Goal: Task Accomplishment & Management: Use online tool/utility

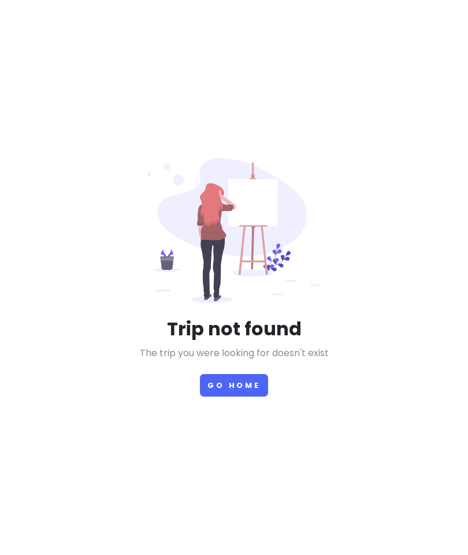
click at [238, 335] on div "Trip not found The trip you were looking for doesn't exist Go Home" at bounding box center [234, 277] width 234 height 239
click at [254, 397] on button "Go Home" at bounding box center [234, 385] width 68 height 23
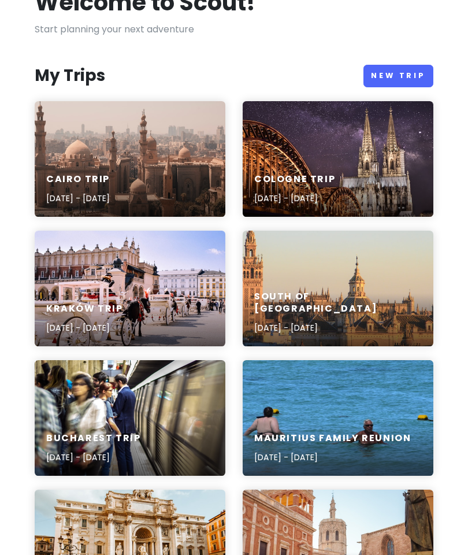
scroll to position [82, 0]
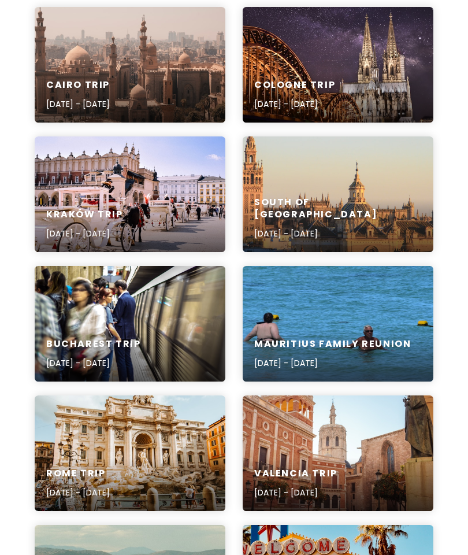
click at [302, 304] on div "Mauritius Family Reunion [DATE] - [DATE]" at bounding box center [338, 324] width 191 height 116
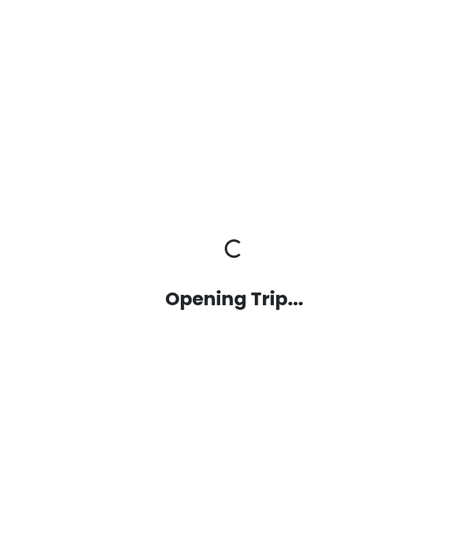
scroll to position [46, 0]
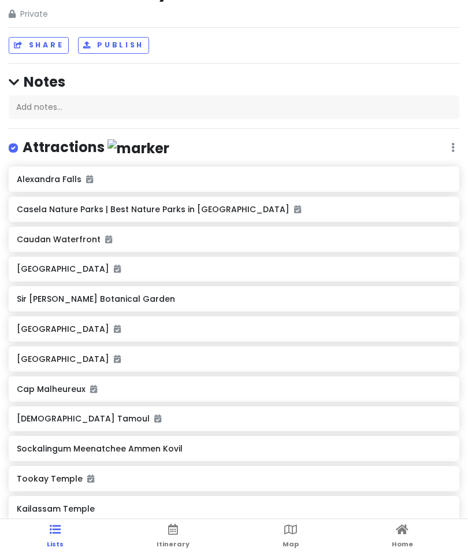
click at [180, 468] on span "Itinerary" at bounding box center [173, 543] width 33 height 9
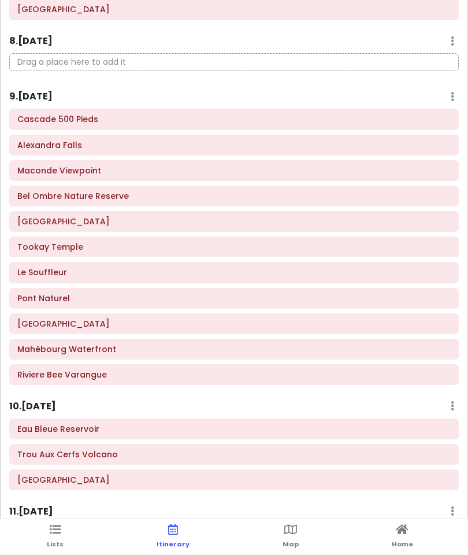
scroll to position [436, 0]
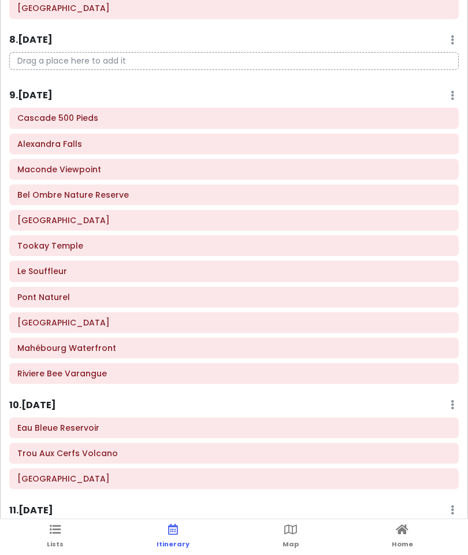
click at [293, 468] on html "Itinerary 1 . [DATE] Edit Day Notes Delete Day Click to add day notes Drag a pl…" at bounding box center [234, 295] width 468 height 590
click at [288, 468] on html "Itinerary 1 . [DATE] Edit Day Notes Delete Day Click to add day notes Drag a pl…" at bounding box center [234, 295] width 468 height 590
click at [290, 468] on html "Itinerary 1 . [DATE] Edit Day Notes Delete Day Click to add day notes Drag a pl…" at bounding box center [234, 295] width 468 height 590
click at [294, 468] on html "Itinerary 1 . [DATE] Edit Day Notes Delete Day Click to add day notes Drag a pl…" at bounding box center [234, 295] width 468 height 590
click at [287, 468] on html "Itinerary 1 . [DATE] Edit Day Notes Delete Day Click to add day notes Drag a pl…" at bounding box center [234, 295] width 468 height 590
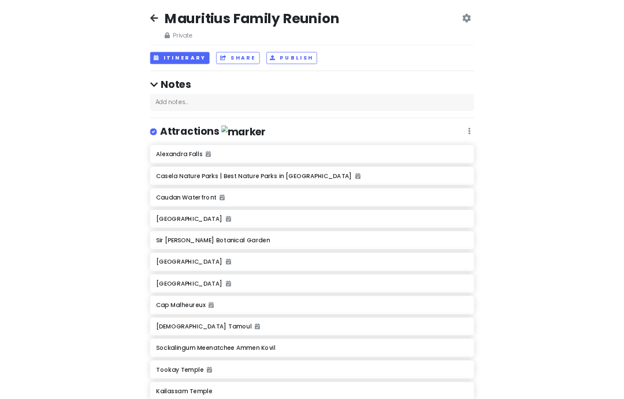
scroll to position [46, 0]
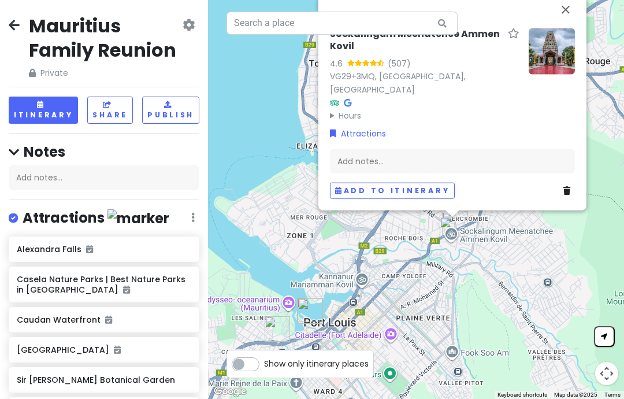
click at [434, 182] on button "Add to itinerary" at bounding box center [392, 190] width 125 height 17
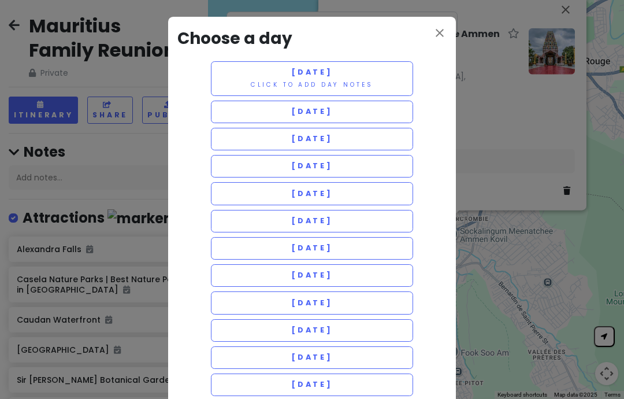
click at [375, 250] on button "[DATE]" at bounding box center [312, 248] width 202 height 23
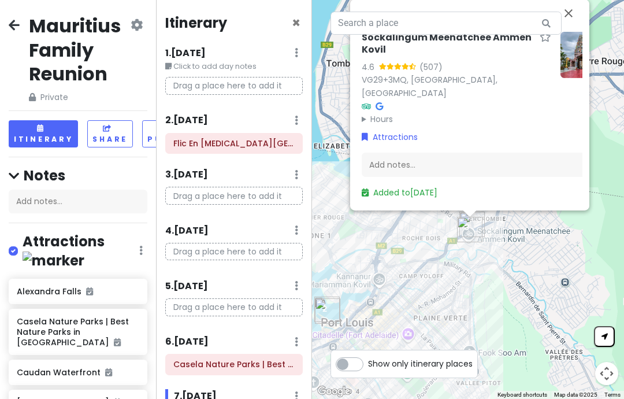
click at [438, 187] on link "Added to [DATE]" at bounding box center [400, 193] width 76 height 12
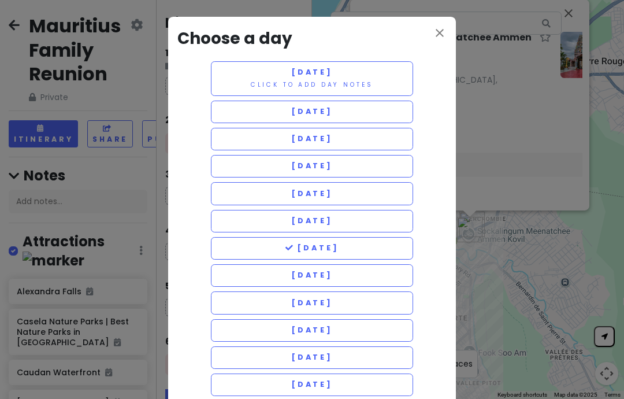
scroll to position [0, 0]
click at [392, 294] on button "[DATE]" at bounding box center [312, 302] width 202 height 23
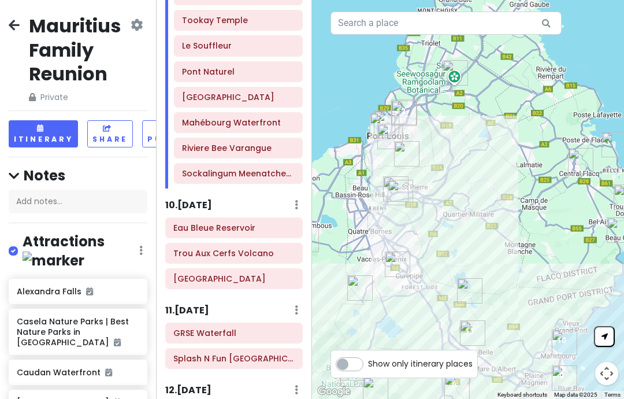
scroll to position [637, 0]
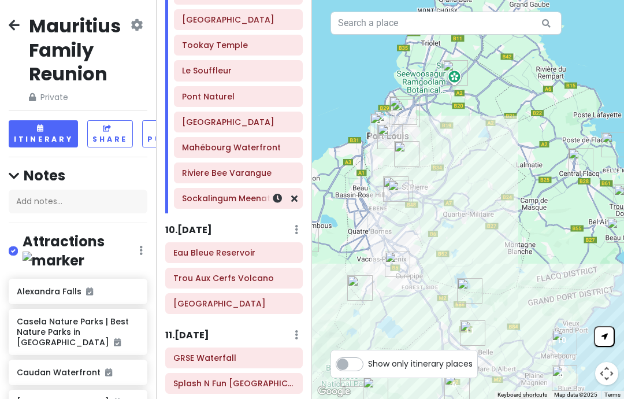
click at [297, 194] on icon at bounding box center [294, 198] width 6 height 9
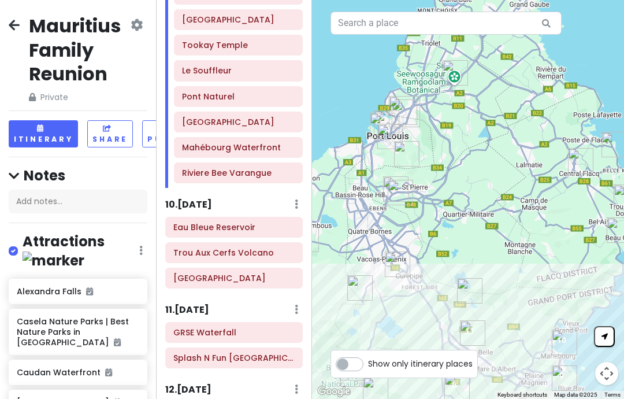
click at [299, 190] on div "Itinerary × 1 . [DATE] Edit Day Notes Delete Day Click to add day notes Drag a …" at bounding box center [234, 199] width 156 height 399
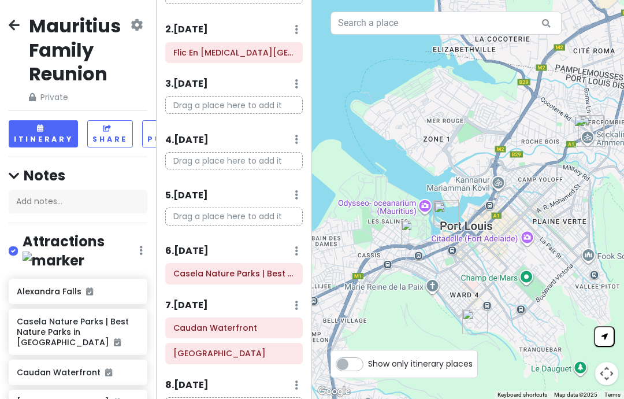
scroll to position [111, 0]
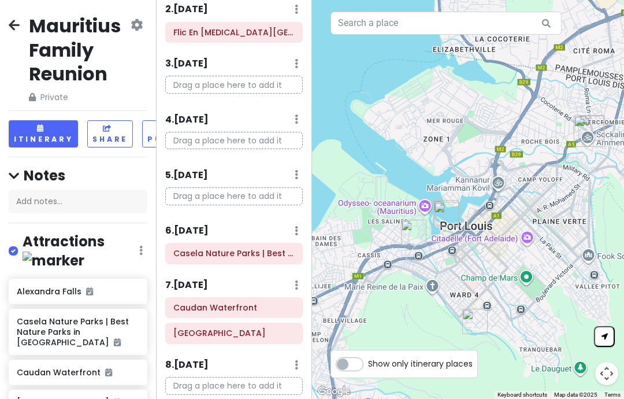
click at [208, 283] on h6 "7 . [DATE]" at bounding box center [186, 285] width 43 height 12
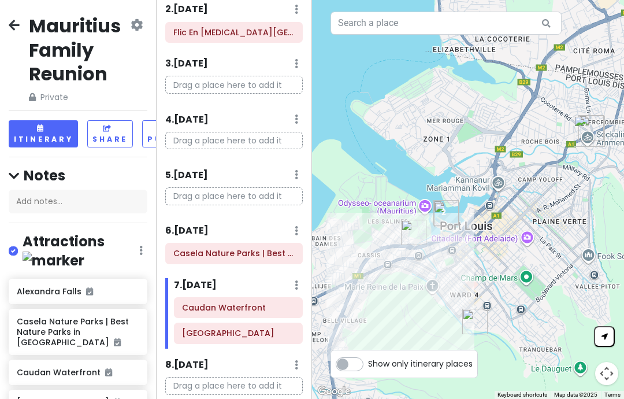
click at [217, 279] on h6 "7 . [DATE]" at bounding box center [195, 285] width 43 height 12
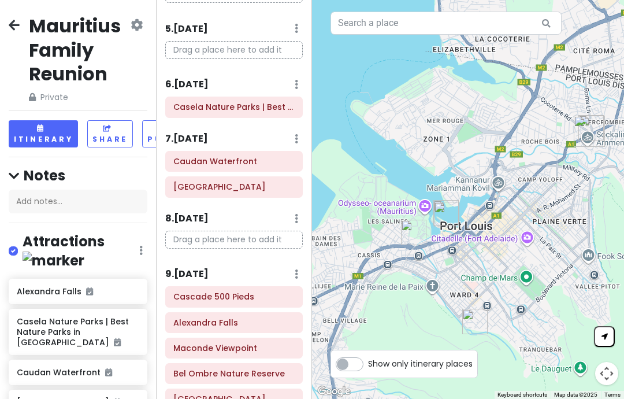
scroll to position [268, 0]
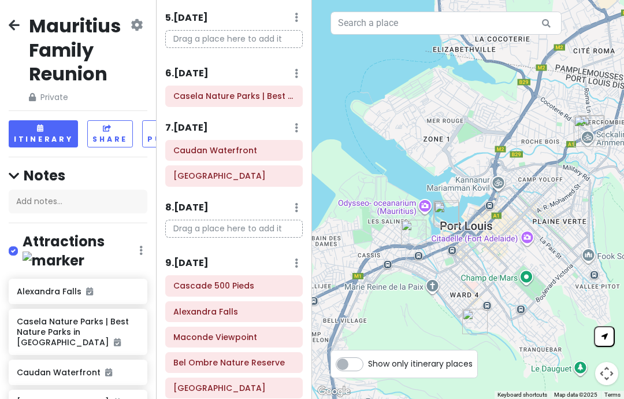
click at [209, 264] on h6 "9 . [DATE]" at bounding box center [186, 263] width 43 height 12
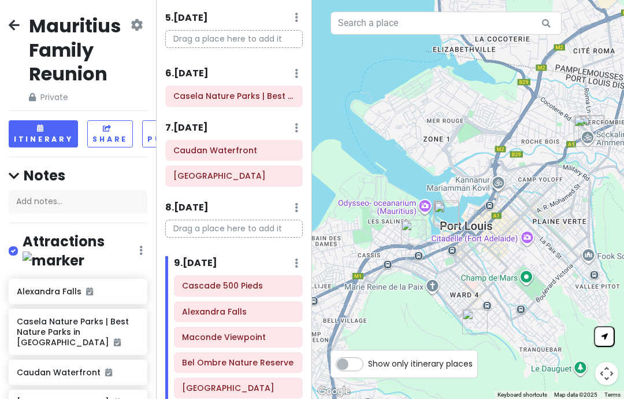
click at [217, 257] on h6 "9 . [DATE]" at bounding box center [195, 263] width 43 height 12
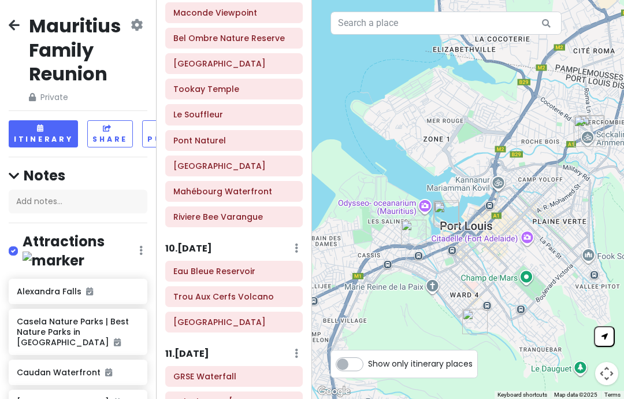
scroll to position [611, 0]
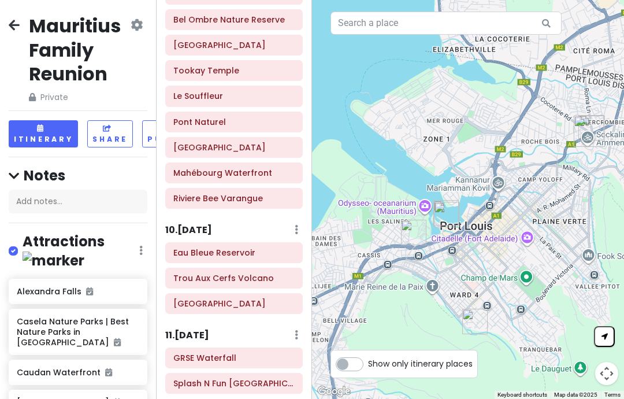
click at [209, 224] on h6 "10 . [DATE]" at bounding box center [188, 230] width 47 height 12
click at [221, 224] on h6 "10 . [DATE]" at bounding box center [197, 230] width 47 height 12
click at [197, 330] on h6 "11 . [DATE]" at bounding box center [187, 336] width 44 height 12
click at [208, 330] on h6 "11 . [DATE]" at bounding box center [196, 336] width 44 height 12
click at [210, 399] on html "Mauritius Family Reunion Private Change Dates Make a Copy Delete Trip Give Feed…" at bounding box center [312, 199] width 624 height 399
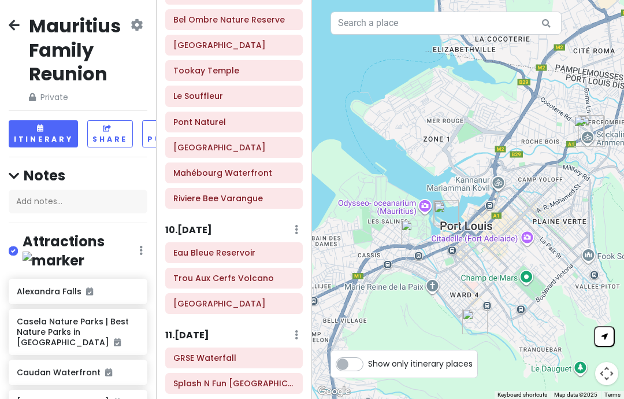
click at [205, 397] on div "Itinerary × 1 . [DATE] Edit Day Notes Delete Day Click to add day notes Drag a …" at bounding box center [234, 199] width 156 height 399
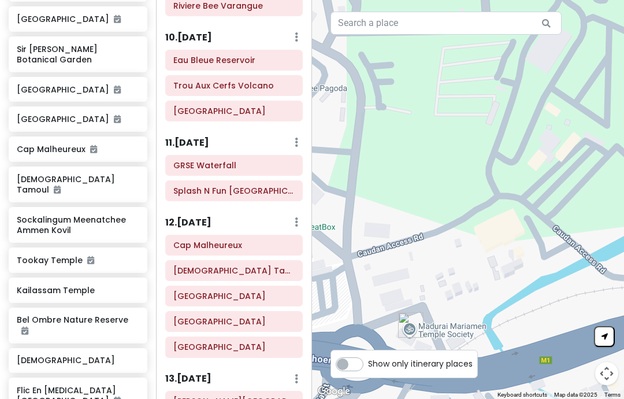
scroll to position [383, 0]
click at [53, 355] on h6 "[DEMOGRAPHIC_DATA]" at bounding box center [74, 360] width 114 height 10
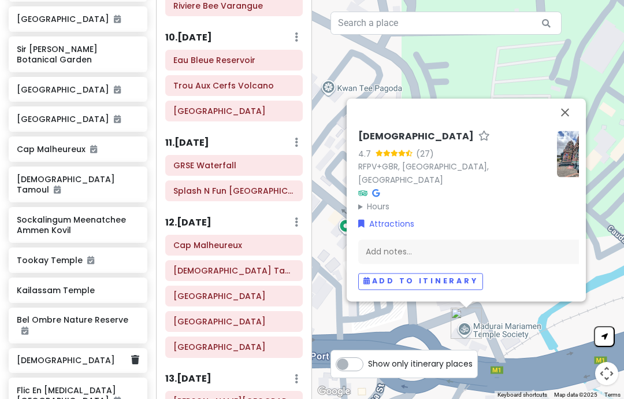
click at [471, 290] on button "Add to itinerary" at bounding box center [420, 281] width 125 height 17
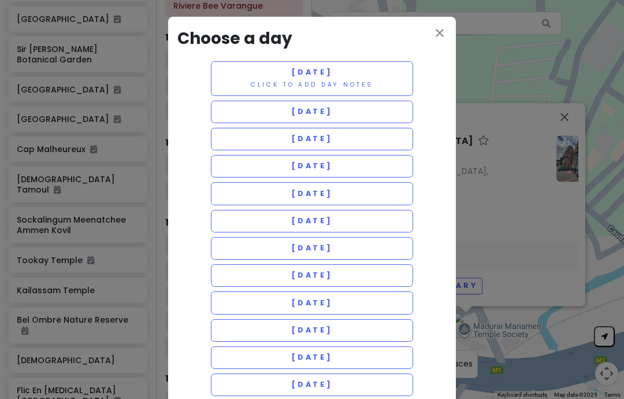
click at [398, 294] on button "[DATE]" at bounding box center [312, 302] width 202 height 23
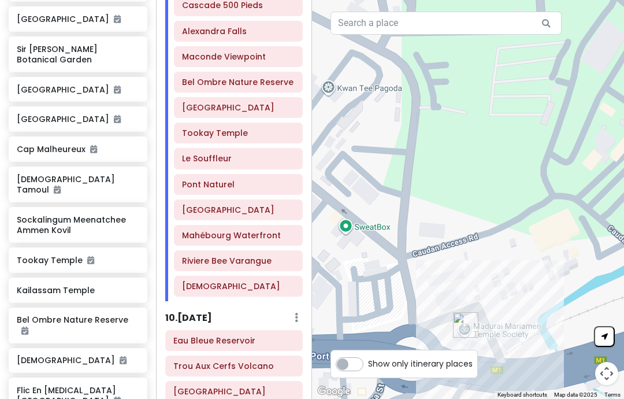
scroll to position [550, 0]
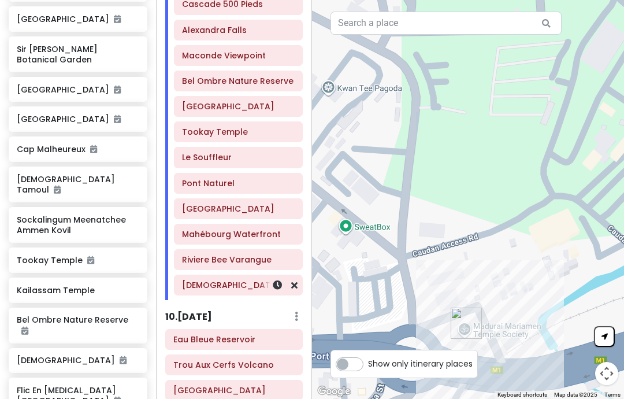
click at [294, 281] on icon at bounding box center [294, 284] width 6 height 9
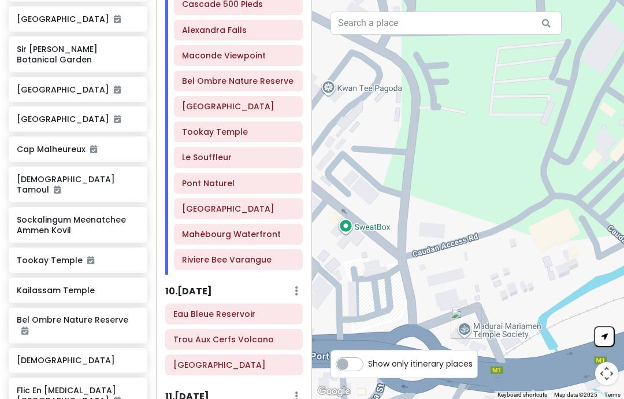
click at [292, 284] on div "10 . [DATE] Add Day Notes Delete Day" at bounding box center [234, 294] width 138 height 20
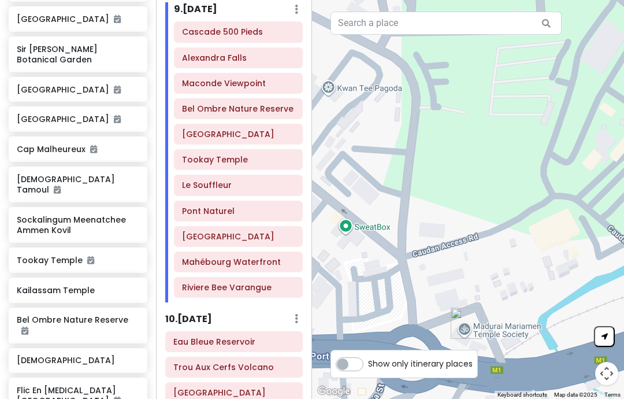
scroll to position [521, 0]
click at [47, 355] on h6 "[DEMOGRAPHIC_DATA]" at bounding box center [74, 360] width 114 height 10
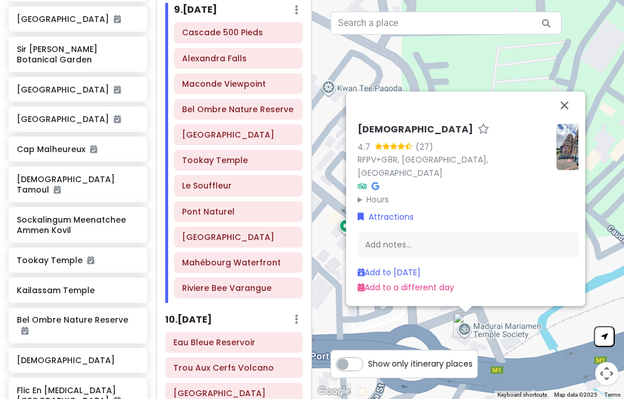
click at [445, 294] on link "Add to a different day" at bounding box center [406, 288] width 97 height 12
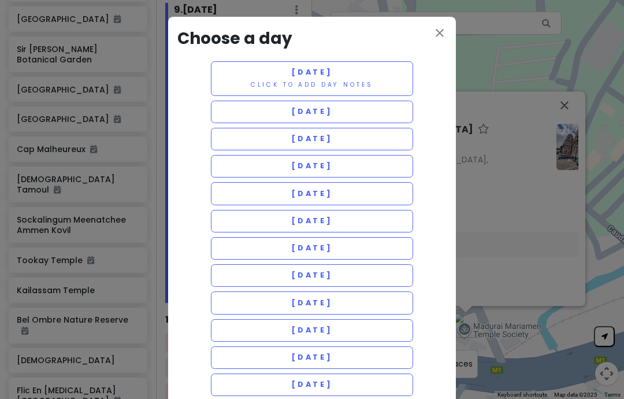
click at [390, 293] on button "[DATE]" at bounding box center [312, 302] width 202 height 23
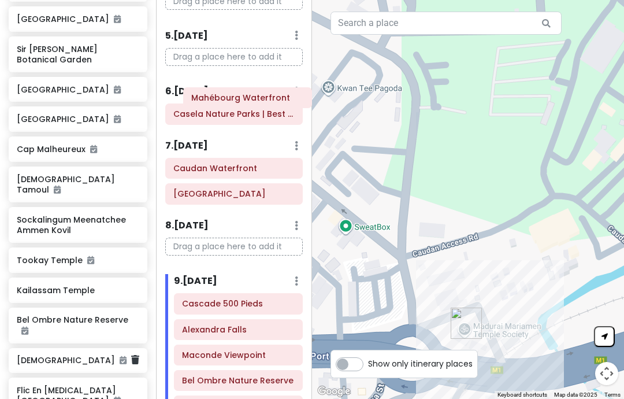
scroll to position [243, 0]
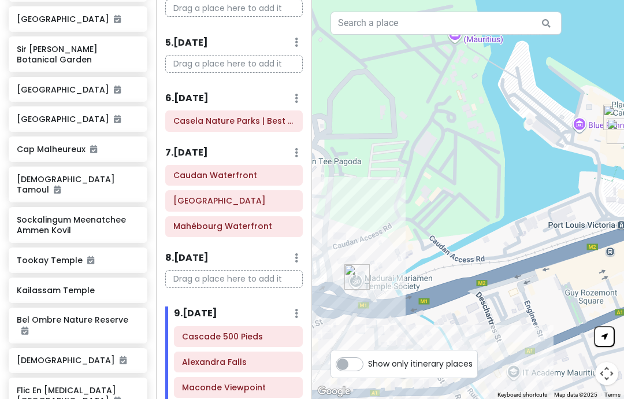
click at [182, 150] on h6 "7 . [DATE]" at bounding box center [186, 153] width 43 height 12
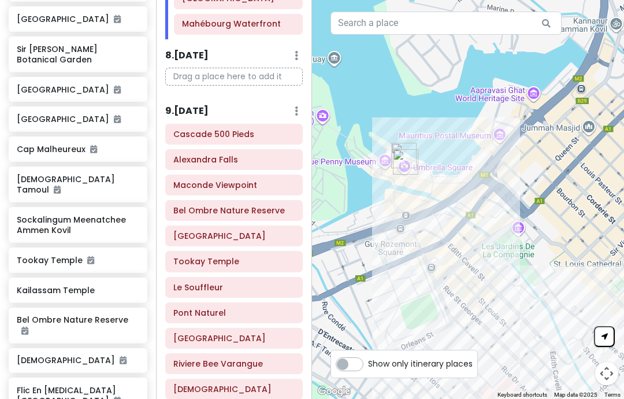
scroll to position [446, 0]
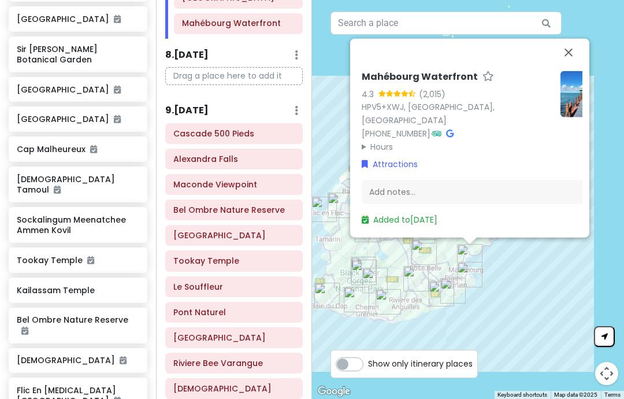
click at [369, 225] on link "Added to [DATE]" at bounding box center [400, 220] width 76 height 12
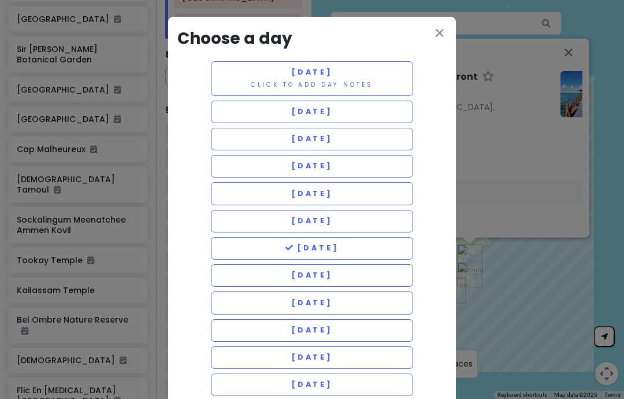
click at [291, 300] on span "[DATE]" at bounding box center [312, 303] width 42 height 10
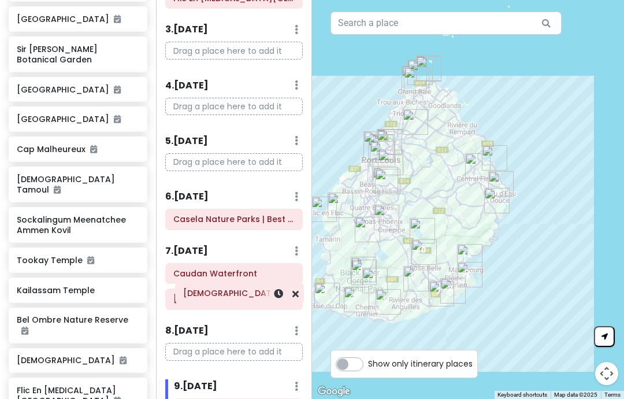
scroll to position [146, 0]
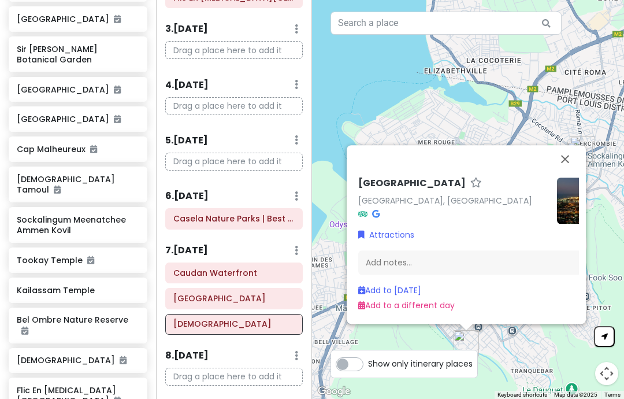
click at [366, 300] on link "Add to a different day" at bounding box center [406, 306] width 97 height 12
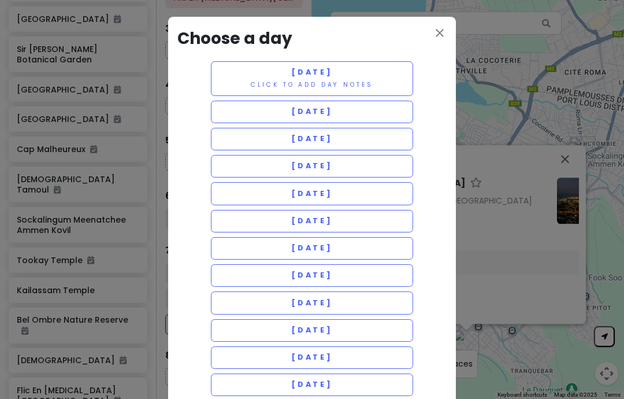
scroll to position [0, 0]
click at [253, 293] on button "[DATE]" at bounding box center [312, 302] width 202 height 23
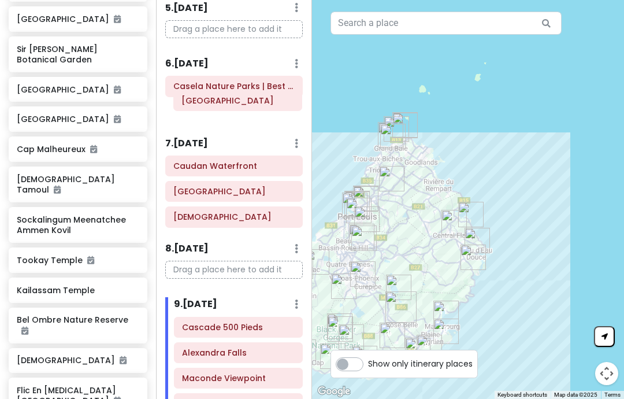
scroll to position [276, 0]
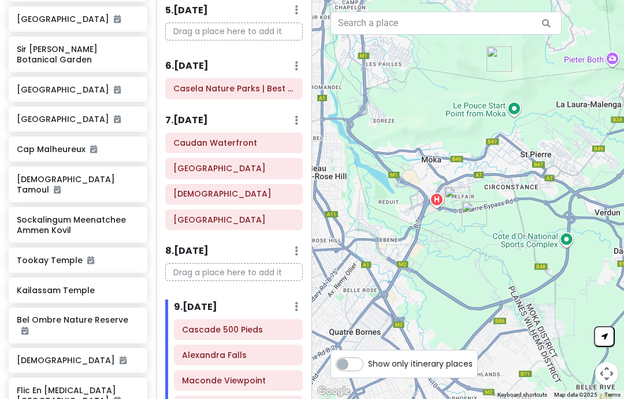
click at [208, 121] on h6 "7 . [DATE]" at bounding box center [186, 120] width 43 height 12
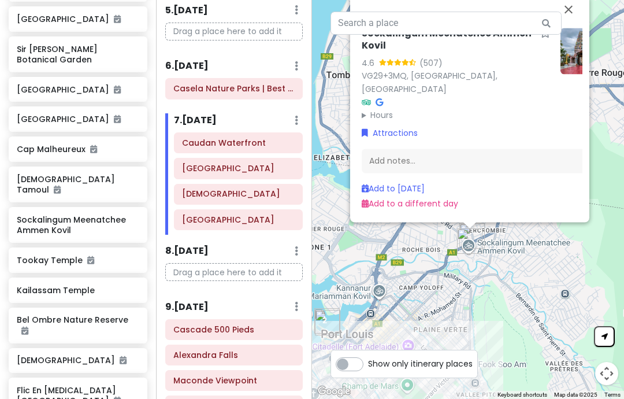
click at [425, 194] on link "Add to [DATE]" at bounding box center [393, 189] width 63 height 12
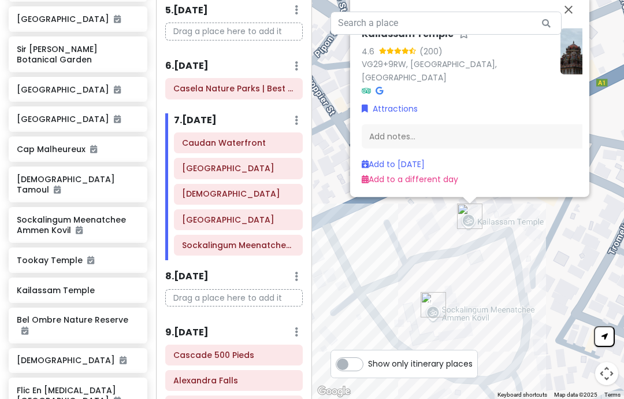
click at [424, 169] on link "Add to [DATE]" at bounding box center [393, 164] width 63 height 12
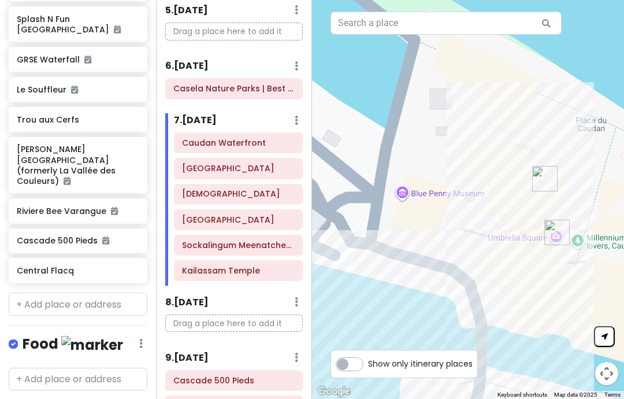
scroll to position [1214, 0]
click at [110, 293] on input "text" at bounding box center [78, 304] width 139 height 23
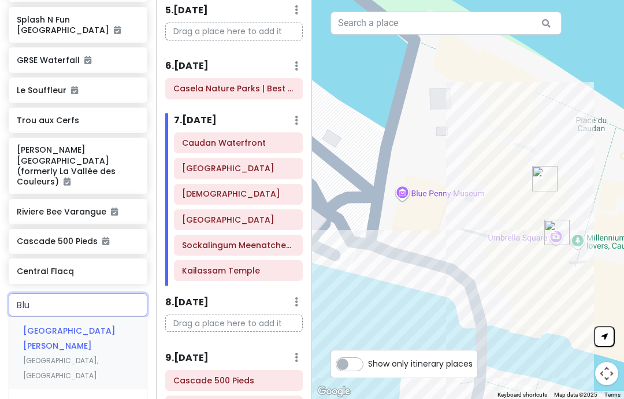
type input "Blue"
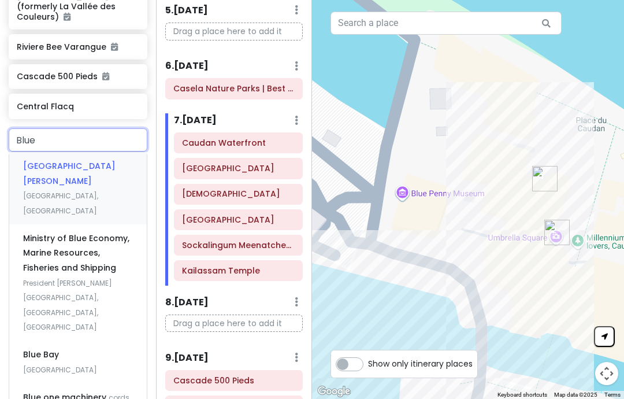
scroll to position [1375, 0]
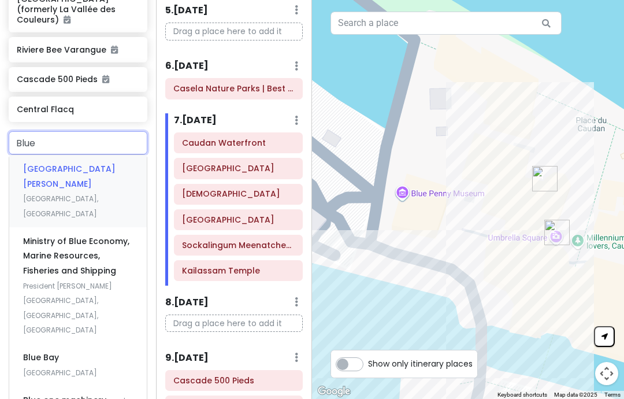
click at [108, 155] on div "[GEOGRAPHIC_DATA][PERSON_NAME] [GEOGRAPHIC_DATA], [GEOGRAPHIC_DATA]" at bounding box center [78, 191] width 138 height 72
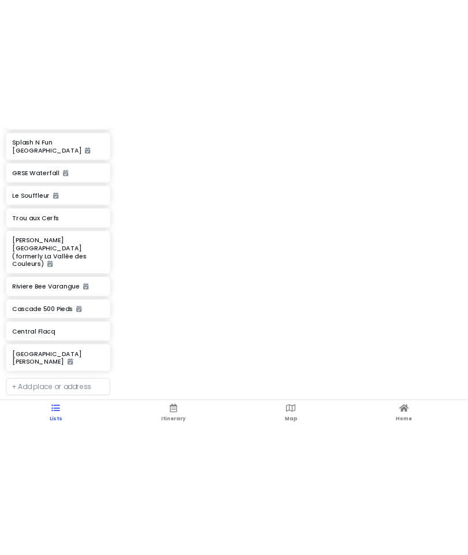
scroll to position [949, 0]
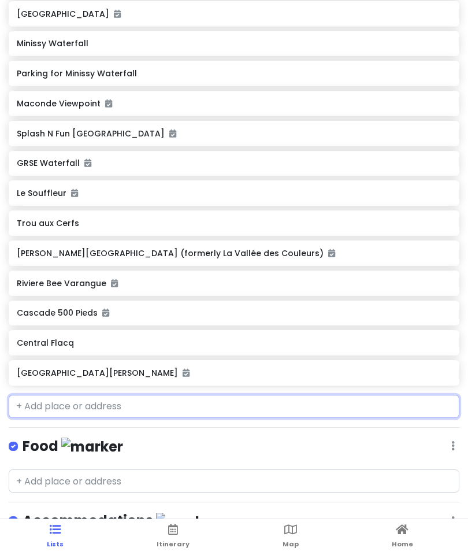
click at [127, 399] on input "text" at bounding box center [234, 406] width 451 height 23
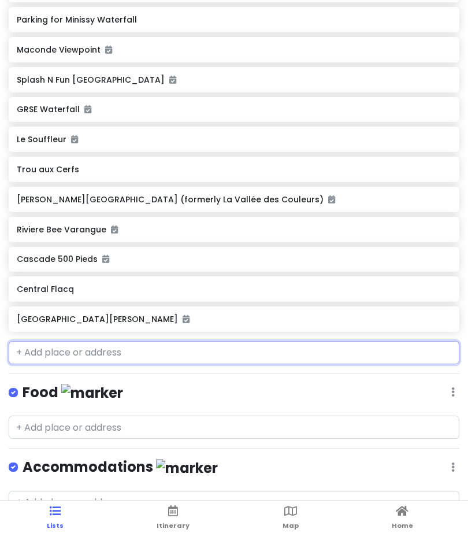
click at [91, 360] on input "text" at bounding box center [234, 371] width 451 height 23
paste input "[GEOGRAPHIC_DATA]"
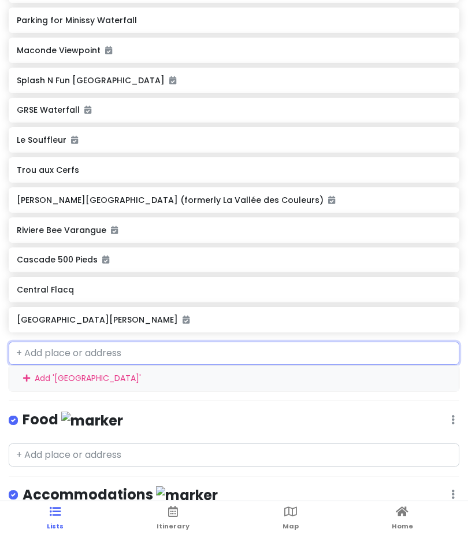
type input "[GEOGRAPHIC_DATA]"
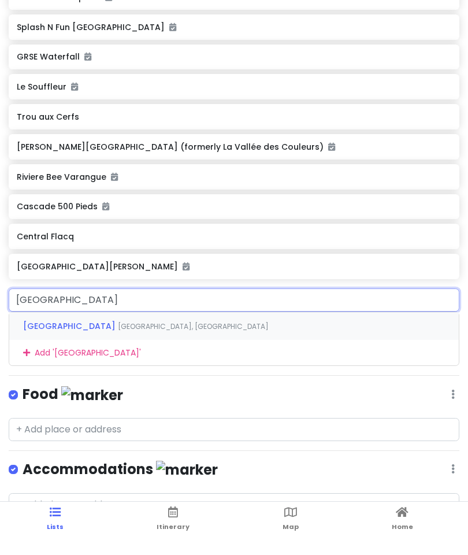
click at [188, 339] on span "[GEOGRAPHIC_DATA], [GEOGRAPHIC_DATA]" at bounding box center [193, 344] width 151 height 10
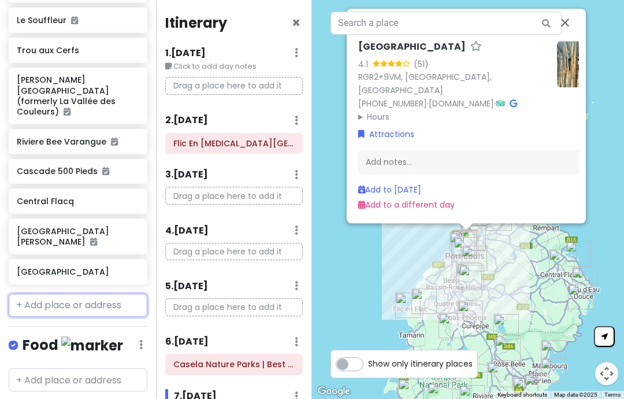
scroll to position [46, 0]
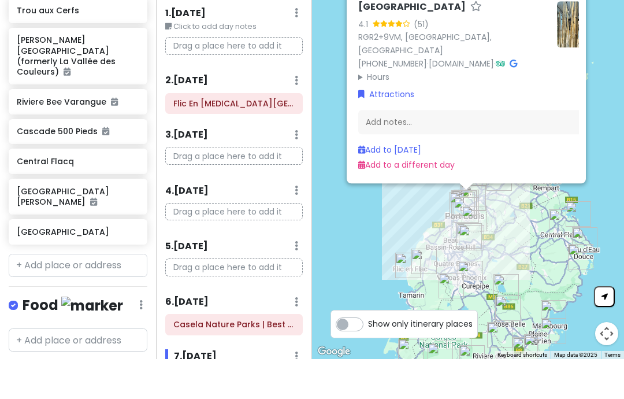
click at [421, 184] on link "Add to [DATE]" at bounding box center [389, 190] width 63 height 12
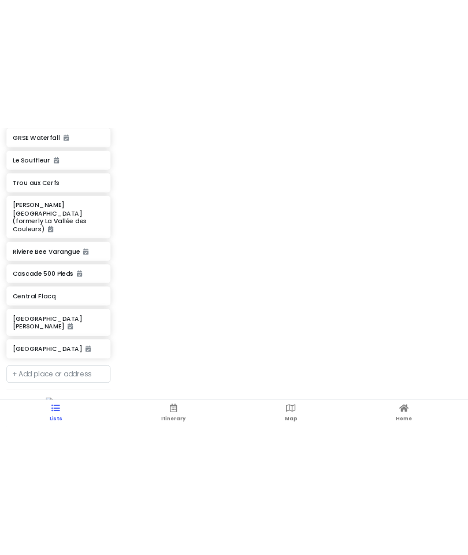
scroll to position [0, 0]
